Goal: Navigation & Orientation: Find specific page/section

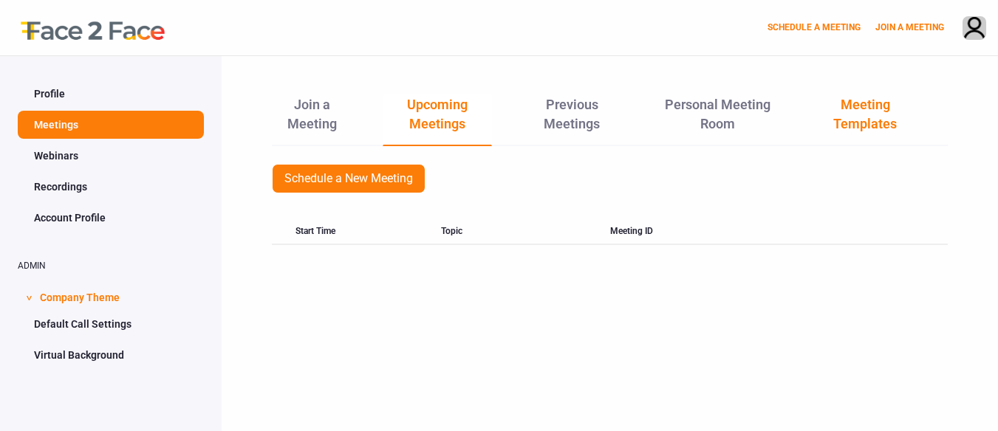
click at [876, 110] on link "Meeting Templates" at bounding box center [866, 120] width 106 height 50
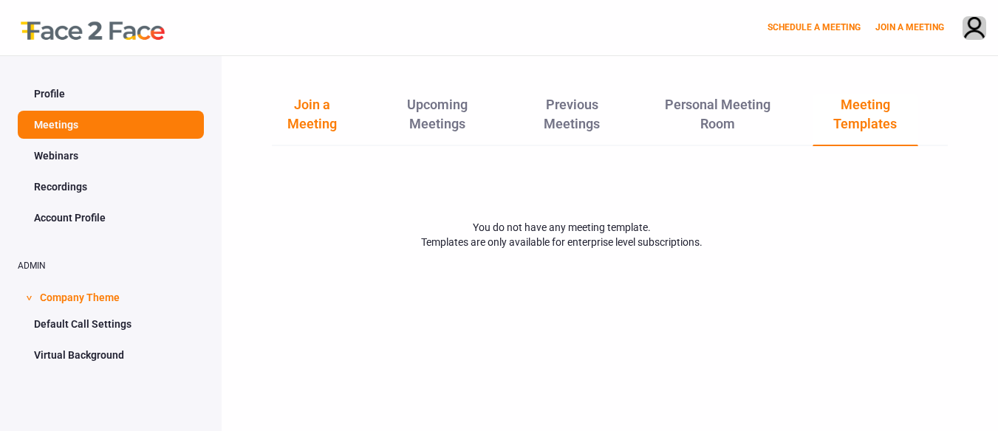
click at [329, 117] on link "Join a Meeting" at bounding box center [312, 120] width 81 height 50
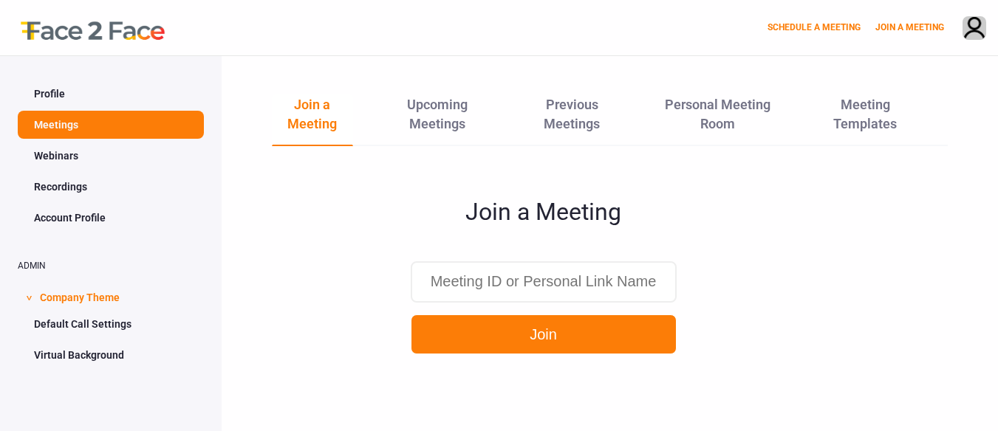
click at [171, 160] on link "Webinars" at bounding box center [111, 156] width 186 height 28
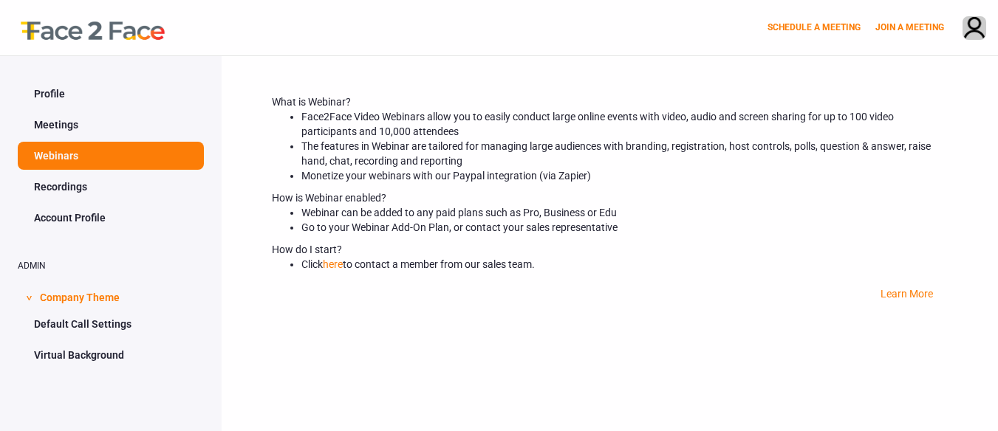
click at [112, 213] on link "Account Profile" at bounding box center [111, 218] width 186 height 28
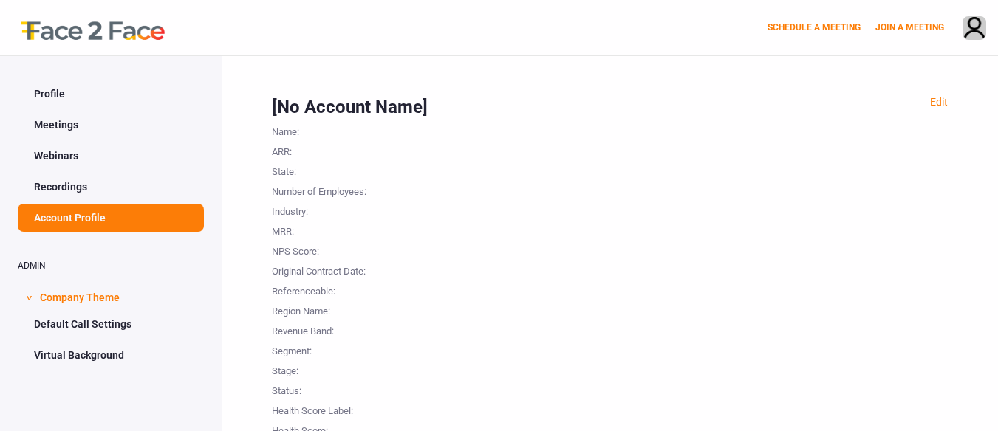
click at [307, 182] on div "Number of Employees :" at bounding box center [346, 190] width 148 height 20
click at [61, 92] on link "Profile" at bounding box center [111, 94] width 186 height 28
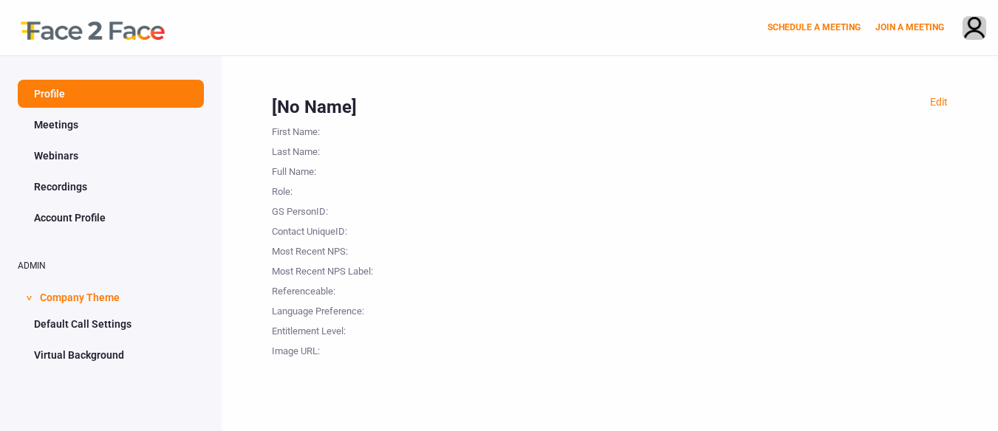
click at [148, 127] on link "Meetings" at bounding box center [111, 125] width 186 height 28
